Goal: Task Accomplishment & Management: Manage account settings

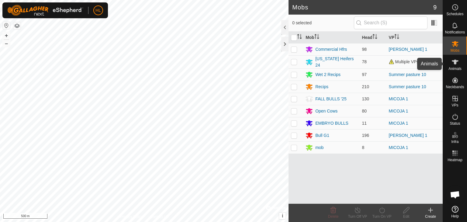
click at [456, 65] on icon at bounding box center [455, 61] width 7 height 7
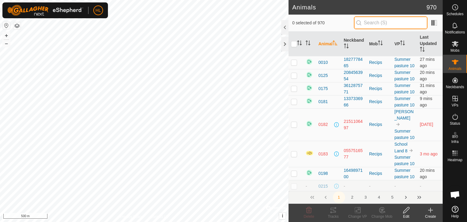
click at [374, 26] on input "text" at bounding box center [391, 22] width 74 height 13
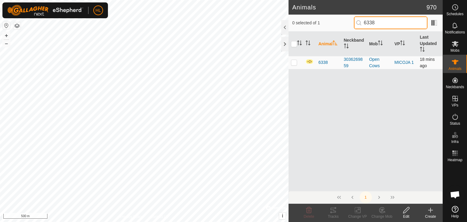
type input "6338"
click at [294, 61] on p-checkbox at bounding box center [294, 62] width 6 height 5
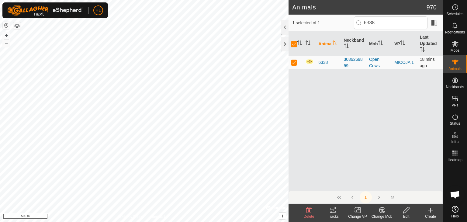
checkbox input "true"
click at [394, 26] on input "6338" at bounding box center [391, 22] width 74 height 13
type input "6"
checkbox input "false"
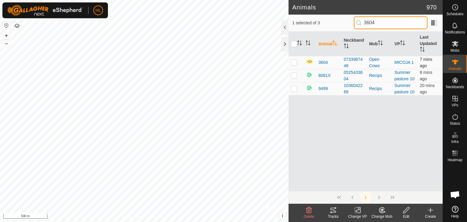
type input "3604"
click at [298, 62] on td at bounding box center [296, 62] width 15 height 13
checkbox input "true"
click at [381, 21] on input "3604" at bounding box center [391, 22] width 74 height 13
type input "3"
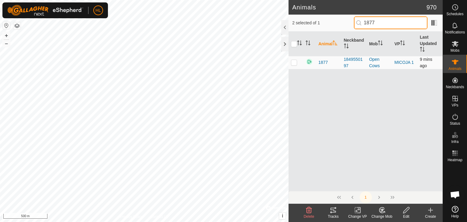
type input "1877"
click at [297, 64] on td at bounding box center [296, 62] width 15 height 13
checkbox input "true"
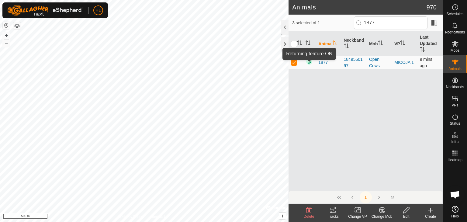
click at [309, 62] on img at bounding box center [309, 61] width 7 height 7
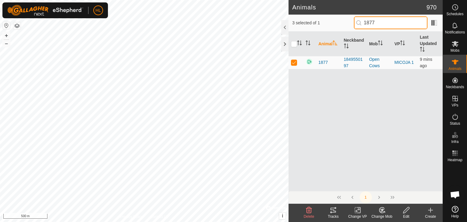
click at [391, 26] on input "1877" at bounding box center [391, 22] width 74 height 13
type input "1"
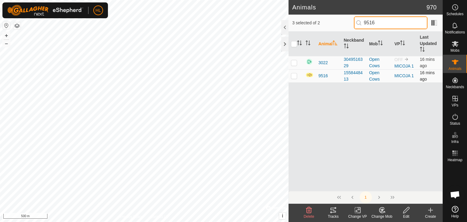
type input "9516"
click at [295, 76] on p-checkbox at bounding box center [294, 75] width 6 height 5
checkbox input "true"
click at [390, 23] on input "9516" at bounding box center [391, 22] width 74 height 13
type input "9"
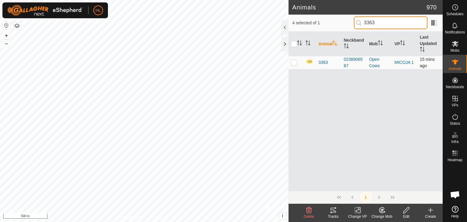
type input "3363"
click at [295, 61] on p-checkbox at bounding box center [294, 62] width 6 height 5
checkbox input "true"
click at [390, 21] on input "3363" at bounding box center [391, 22] width 74 height 13
type input "3"
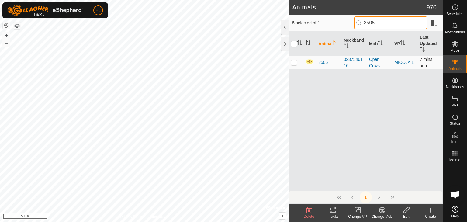
type input "2505"
click at [295, 61] on p-checkbox at bounding box center [294, 62] width 6 height 5
checkbox input "true"
click at [388, 24] on input "2505" at bounding box center [391, 22] width 74 height 13
type input "2"
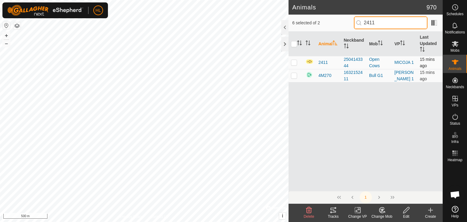
type input "2411"
click at [290, 62] on td at bounding box center [296, 62] width 15 height 13
checkbox input "true"
click at [410, 24] on input "2411" at bounding box center [391, 22] width 74 height 13
type input "2"
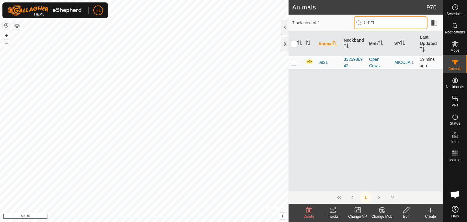
type input "0921"
click at [294, 63] on p-checkbox at bounding box center [294, 62] width 6 height 5
checkbox input "true"
click at [380, 21] on input "0921" at bounding box center [391, 22] width 74 height 13
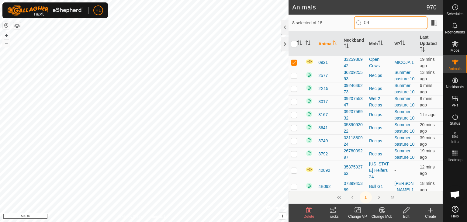
type input "0"
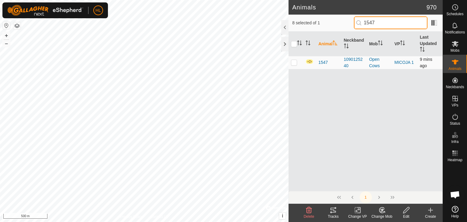
type input "1547"
click at [295, 59] on td at bounding box center [296, 62] width 15 height 13
checkbox input "true"
click at [387, 23] on input "1547" at bounding box center [391, 22] width 74 height 13
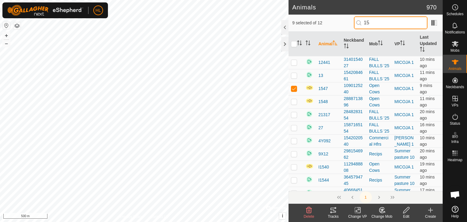
type input "1"
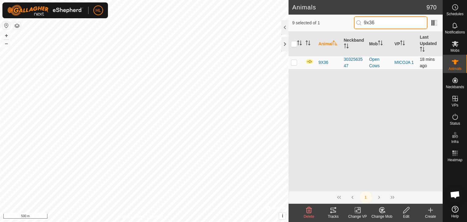
type input "9x36"
click at [291, 62] on p-checkbox at bounding box center [294, 62] width 6 height 5
checkbox input "true"
click at [383, 26] on input "9x36" at bounding box center [391, 22] width 74 height 13
type input "9"
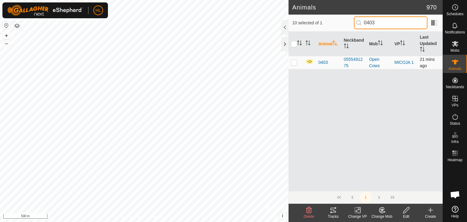
type input "0403"
click at [292, 61] on p-checkbox at bounding box center [294, 62] width 6 height 5
checkbox input "true"
drag, startPoint x: 382, startPoint y: 25, endPoint x: 365, endPoint y: 26, distance: 17.4
click at [365, 26] on input "0403" at bounding box center [391, 22] width 74 height 13
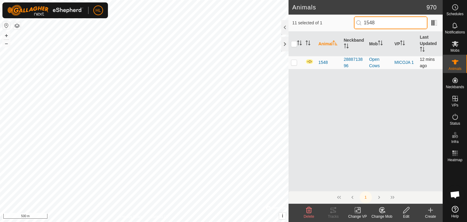
type input "1548"
click at [292, 66] on td at bounding box center [296, 62] width 15 height 13
checkbox input "true"
click at [301, 41] on icon "Activate to sort" at bounding box center [299, 42] width 5 height 5
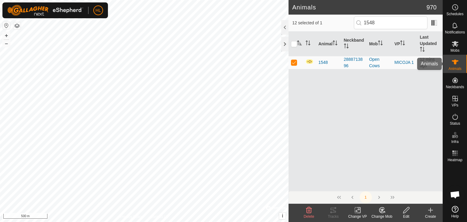
click at [457, 71] on div "Animals" at bounding box center [455, 64] width 24 height 18
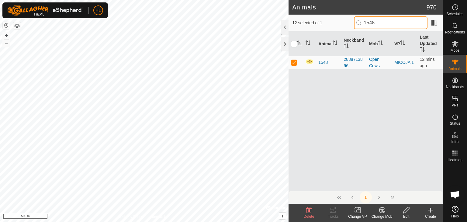
drag, startPoint x: 400, startPoint y: 24, endPoint x: 320, endPoint y: 25, distance: 79.4
click at [320, 25] on div "12 selected of 1 1548" at bounding box center [365, 22] width 147 height 13
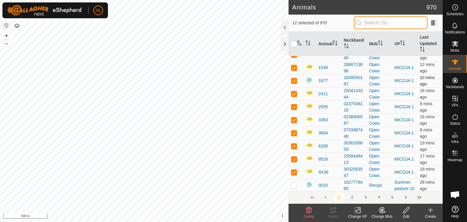
scroll to position [30, 0]
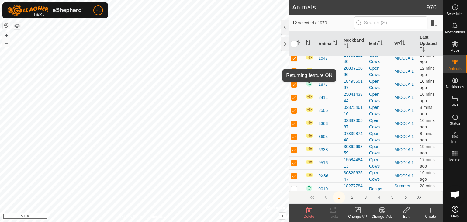
click at [310, 84] on img at bounding box center [309, 83] width 7 height 7
click at [323, 83] on span "1877" at bounding box center [323, 84] width 9 height 6
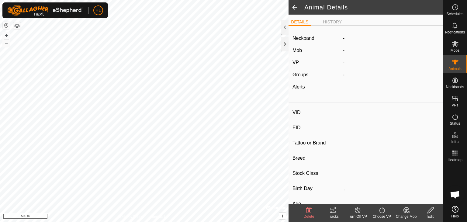
type input "1877"
type input "-"
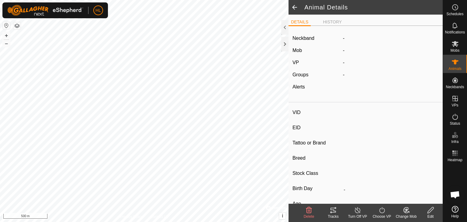
type input "-"
click at [430, 213] on icon at bounding box center [431, 210] width 8 height 7
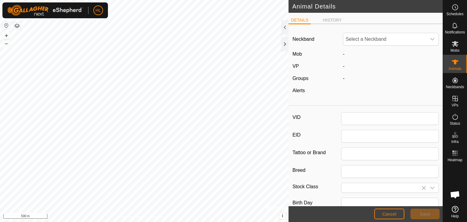
type input "1877"
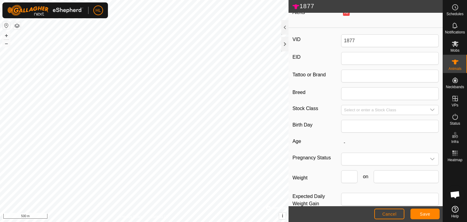
scroll to position [90, 0]
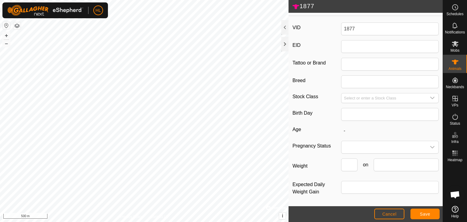
click at [363, 161] on span "on" at bounding box center [366, 164] width 16 height 7
click at [362, 164] on span "on" at bounding box center [366, 164] width 16 height 7
click at [388, 214] on span "Cancel" at bounding box center [390, 214] width 14 height 5
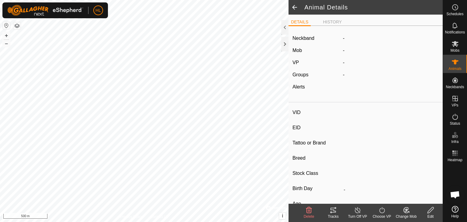
type input "1877"
type input "-"
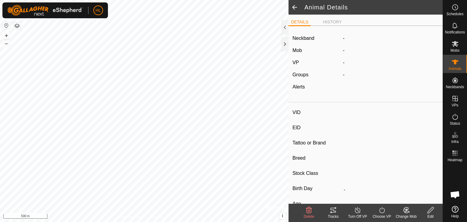
type input "-"
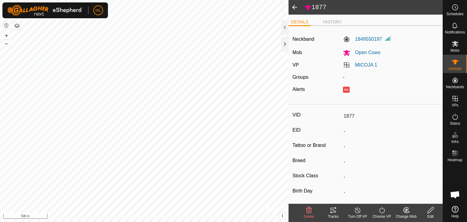
click at [297, 8] on span at bounding box center [295, 7] width 12 height 15
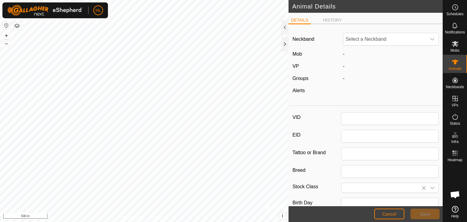
type input "1877"
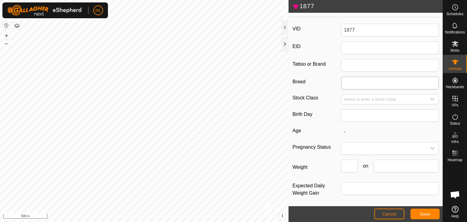
scroll to position [90, 0]
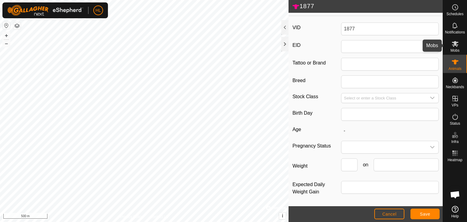
click at [456, 47] on icon at bounding box center [455, 43] width 7 height 7
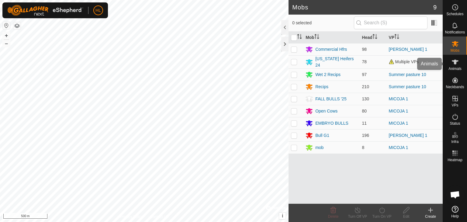
click at [455, 67] on span "Animals" at bounding box center [455, 69] width 13 height 4
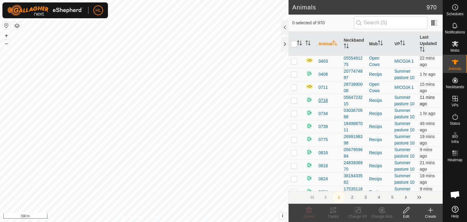
scroll to position [152, 0]
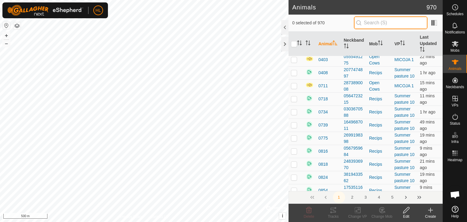
click at [407, 21] on input "text" at bounding box center [391, 22] width 74 height 13
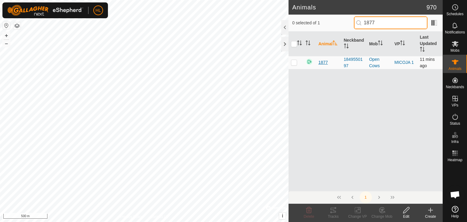
type input "1877"
click at [326, 61] on span "1877" at bounding box center [323, 62] width 9 height 6
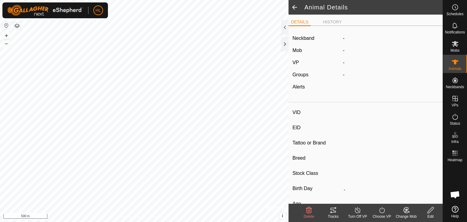
type input "1877"
type input "-"
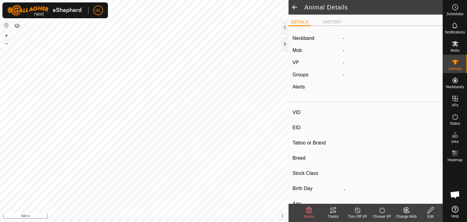
type input "-"
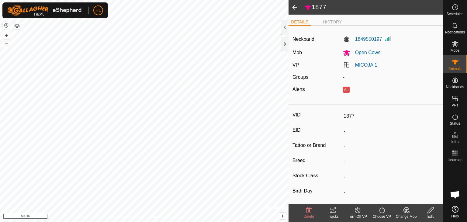
drag, startPoint x: 337, startPoint y: 92, endPoint x: 343, endPoint y: 91, distance: 5.8
click at [337, 92] on div "Alerts" at bounding box center [315, 89] width 51 height 7
click at [348, 117] on input "1877" at bounding box center [390, 116] width 98 height 10
click at [360, 212] on line at bounding box center [357, 210] width 5 height 5
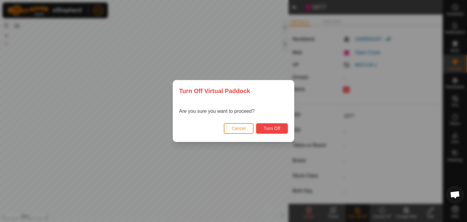
click at [264, 127] on span "Turn Off" at bounding box center [272, 128] width 17 height 5
